Goal: Navigation & Orientation: Find specific page/section

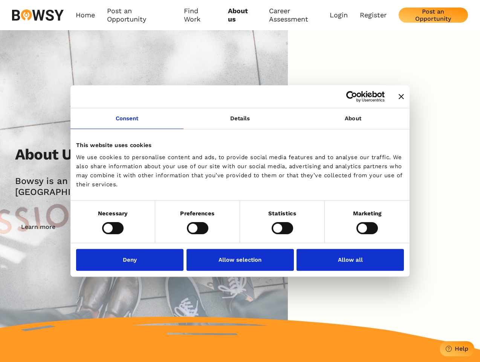
click at [399, 97] on icon "Close banner" at bounding box center [401, 96] width 5 height 5
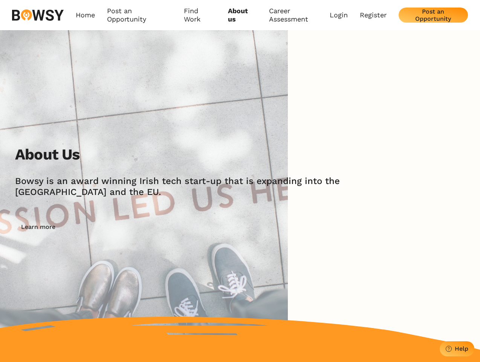
click at [127, 123] on link "Consent" at bounding box center [126, 118] width 113 height 21
click at [240, 123] on img at bounding box center [144, 189] width 288 height 319
click at [353, 123] on div "About Us [PERSON_NAME] is an award winning Irish tech start-up that is expandin…" at bounding box center [240, 189] width 480 height 319
click at [113, 228] on div "About Us [PERSON_NAME] is an award winning Irish tech start-up that is expandin…" at bounding box center [247, 189] width 465 height 89
click at [197, 228] on div "About Us [PERSON_NAME] is an award winning Irish tech start-up that is expandin…" at bounding box center [247, 189] width 465 height 89
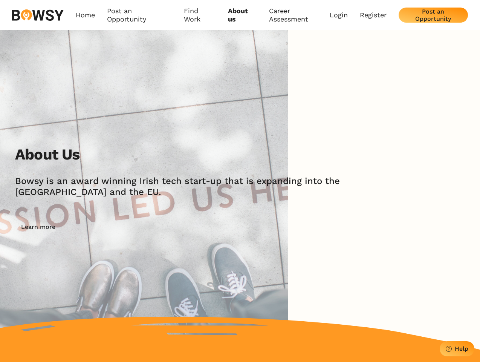
click at [282, 228] on div "About Us [PERSON_NAME] is an award winning Irish tech start-up that is expandin…" at bounding box center [247, 189] width 465 height 89
click at [367, 228] on div "About Us [PERSON_NAME] is an award winning Irish tech start-up that is expandin…" at bounding box center [247, 189] width 465 height 89
click at [132, 259] on img at bounding box center [144, 189] width 288 height 319
click at [240, 259] on img at bounding box center [144, 189] width 288 height 319
